Goal: Navigation & Orientation: Understand site structure

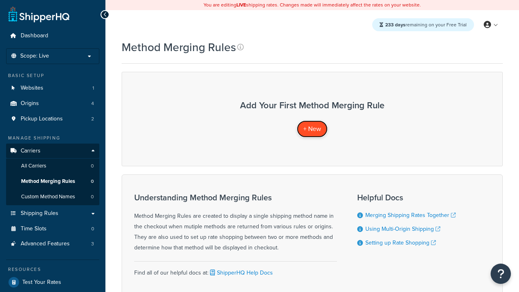
click at [312, 129] on span "+ New" at bounding box center [312, 128] width 18 height 9
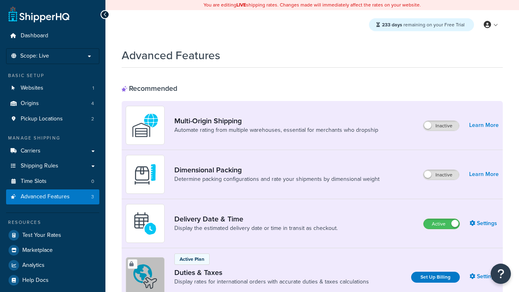
scroll to position [361, 0]
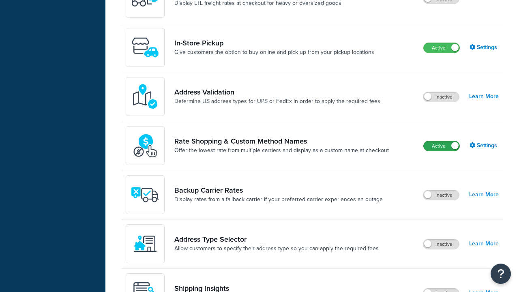
click at [442, 146] on label "Active" at bounding box center [442, 146] width 36 height 10
